Goal: Transaction & Acquisition: Purchase product/service

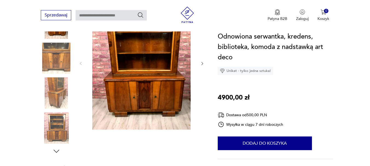
click at [159, 93] on img at bounding box center [142, 63] width 106 height 133
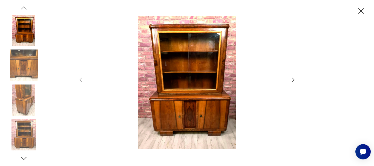
click at [202, 118] on img at bounding box center [187, 82] width 195 height 133
click at [294, 80] on icon "button" at bounding box center [293, 80] width 2 height 4
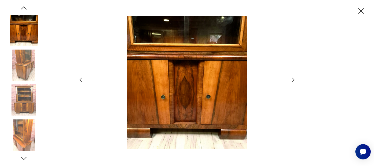
click at [294, 80] on icon "button" at bounding box center [293, 80] width 2 height 4
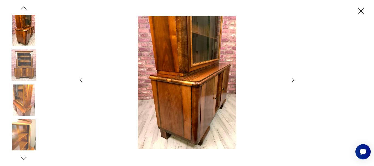
click at [294, 80] on icon "button" at bounding box center [293, 80] width 2 height 4
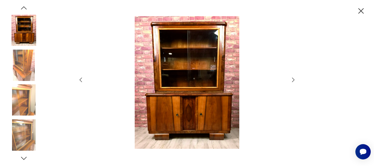
click at [294, 80] on icon "button" at bounding box center [293, 80] width 2 height 4
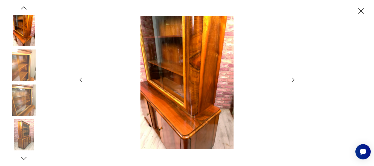
click at [294, 80] on icon "button" at bounding box center [293, 80] width 2 height 4
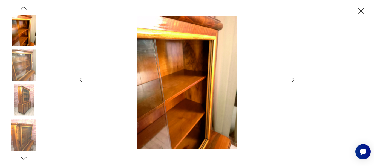
click at [294, 80] on icon "button" at bounding box center [293, 80] width 2 height 4
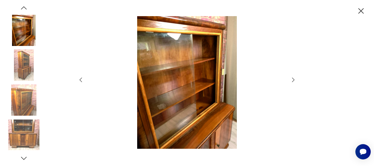
click at [294, 80] on icon "button" at bounding box center [293, 80] width 2 height 4
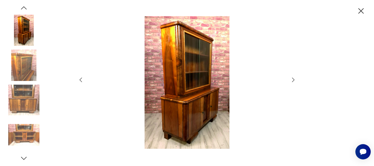
click at [294, 80] on icon "button" at bounding box center [293, 80] width 2 height 4
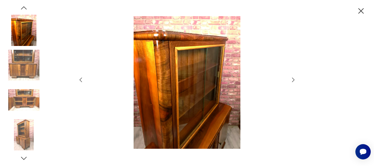
click at [294, 80] on icon "button" at bounding box center [293, 80] width 2 height 4
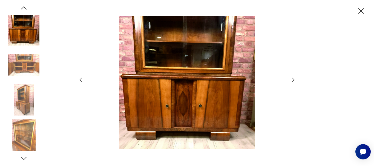
click at [294, 80] on icon "button" at bounding box center [293, 80] width 2 height 4
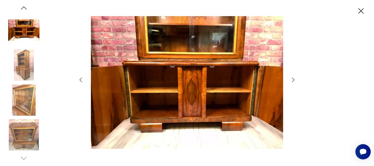
click at [363, 12] on icon "button" at bounding box center [362, 11] width 10 height 10
